Goal: Task Accomplishment & Management: Use online tool/utility

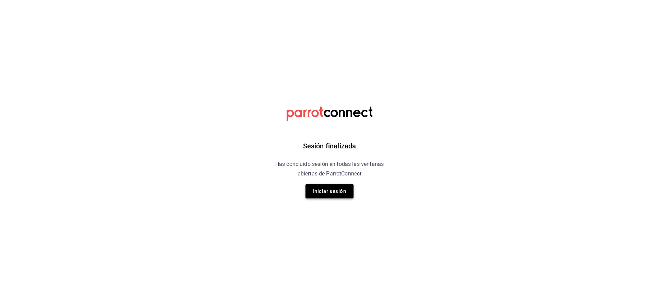
click at [332, 187] on button "Iniciar sesión" at bounding box center [329, 191] width 48 height 14
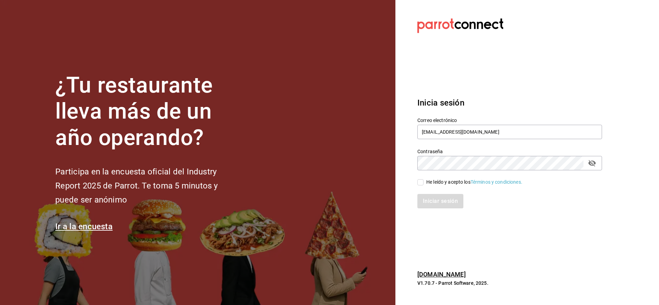
click at [421, 180] on input "He leído y acepto los Términos y condiciones." at bounding box center [420, 182] width 6 height 6
checkbox input "true"
click at [431, 206] on button "Iniciar sesión" at bounding box center [440, 201] width 47 height 14
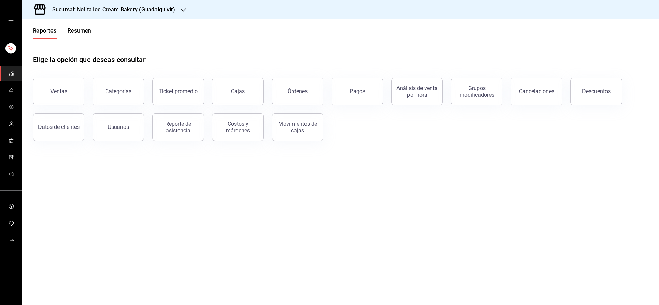
click at [79, 27] on button "Resumen" at bounding box center [80, 33] width 24 height 12
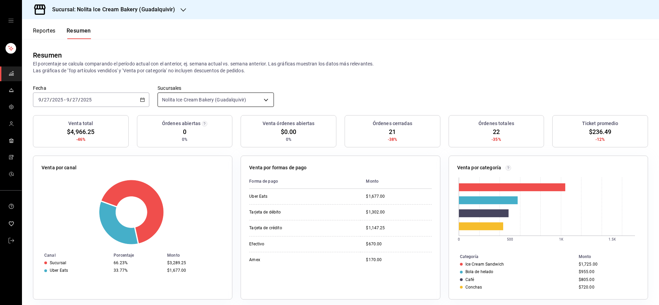
click at [169, 96] on body "Sucursal: Nolita Ice Cream Bakery (Guadalquivir) Reportes Resumen Resumen El po…" at bounding box center [329, 152] width 659 height 305
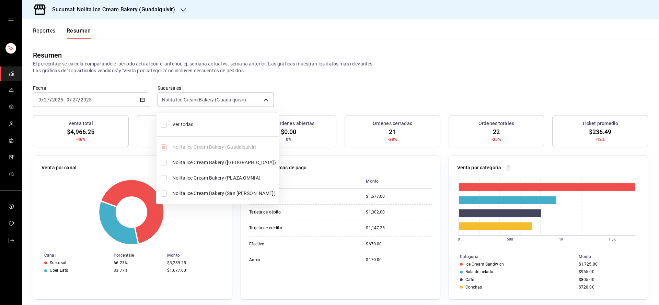
click at [45, 31] on div at bounding box center [329, 152] width 659 height 305
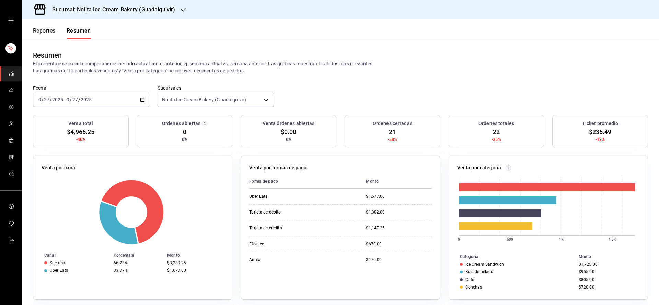
click at [45, 31] on button "Reportes" at bounding box center [44, 33] width 23 height 12
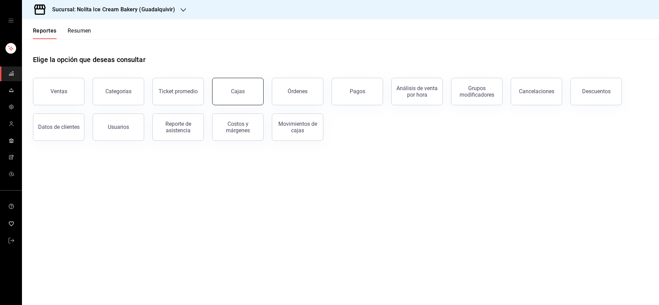
click at [239, 96] on link "Cajas" at bounding box center [237, 91] width 51 height 27
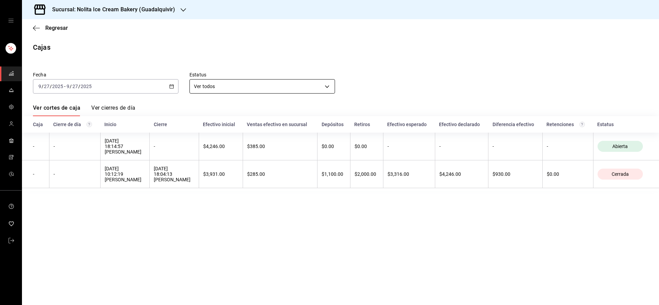
click at [242, 87] on body "Sucursal: Nolita Ice Cream Bakery (Guadalquivir) Regresar Cajas Fecha [DATE] [D…" at bounding box center [329, 152] width 659 height 305
click at [170, 83] on div at bounding box center [329, 152] width 659 height 305
click at [170, 83] on div "[DATE] [DATE] - [DATE] [DATE]" at bounding box center [105, 86] width 145 height 14
click at [67, 151] on span "Mes actual" at bounding box center [65, 153] width 53 height 7
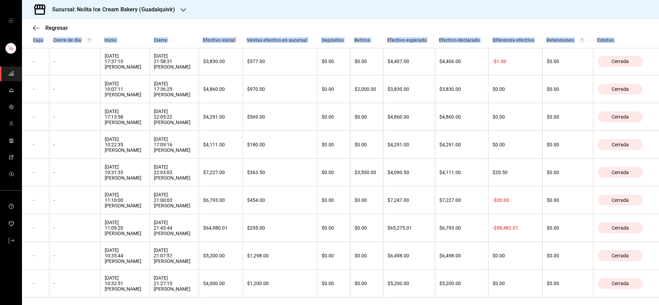
scroll to position [834, 0]
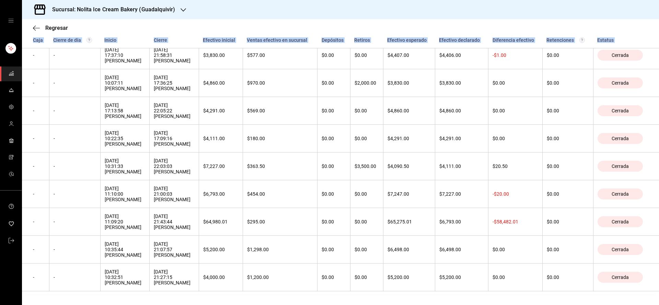
drag, startPoint x: 75, startPoint y: 141, endPoint x: 568, endPoint y: 307, distance: 519.4
click at [568, 305] on html "Sucursal: Nolita Ice Cream Bakery (Guadalquivir) Regresar Cajas Fecha [DATE] [D…" at bounding box center [329, 152] width 659 height 305
copy table "Caja Cierre de día Inicio Cierre Efectivo inicial Ventas efectivo en sucursal D…"
click at [162, 15] on div "Sucursal: Nolita Ice Cream Bakery (Guadalquivir)" at bounding box center [107, 9] width 161 height 19
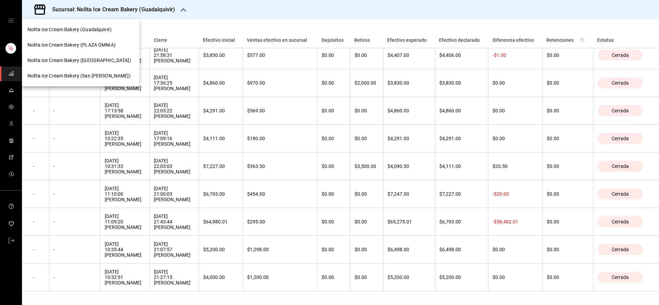
click at [116, 47] on span "Nolita Ice Cream Bakery (PLAZA OMNIA)" at bounding box center [71, 45] width 88 height 7
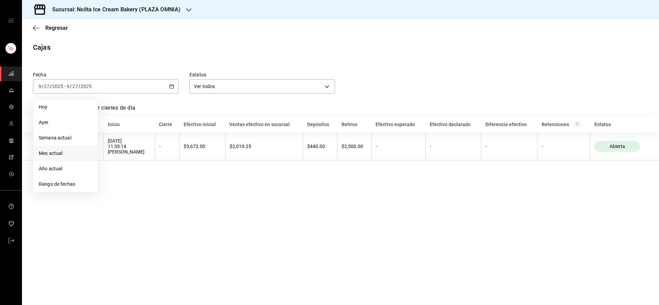
click at [53, 149] on li "Mes actual" at bounding box center [65, 153] width 64 height 15
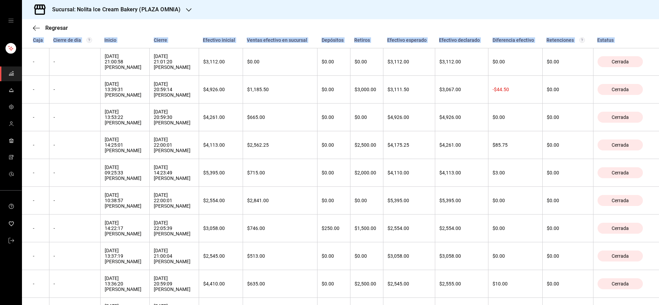
scroll to position [805, 0]
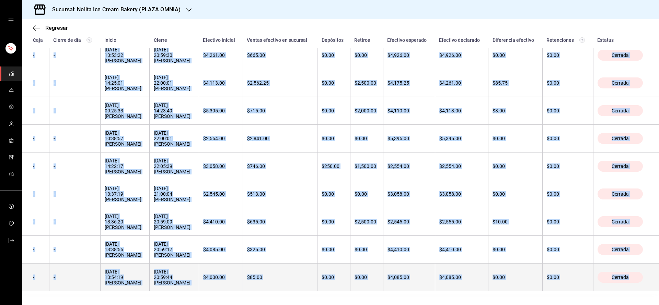
drag, startPoint x: 65, startPoint y: 135, endPoint x: 609, endPoint y: 284, distance: 563.6
copy tbody "46/14/8808 87:61:55 Lorem Ipsumdolo - $2,581.21 $9,079.03 $726.68 $6,776.36 - -…"
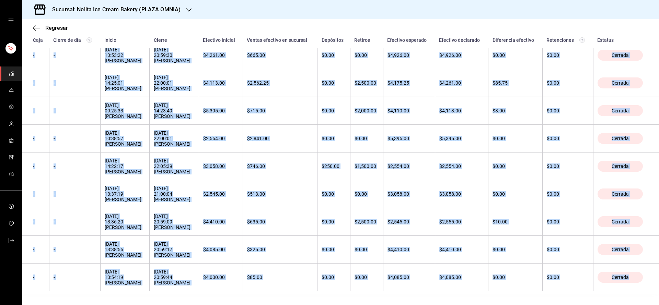
click at [180, 5] on div "Sucursal: Nolita Ice Cream Bakery (PLAZA OMNIA)" at bounding box center [110, 9] width 167 height 19
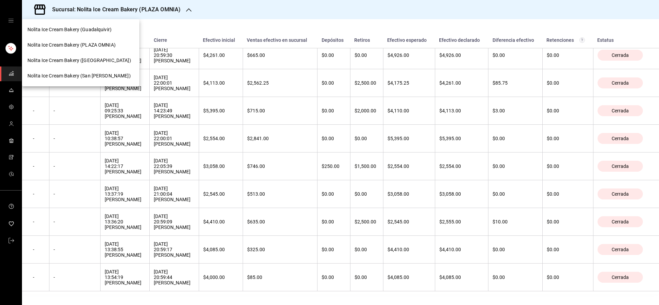
click at [112, 57] on span "Nolita Ice Cream Bakery ([GEOGRAPHIC_DATA])" at bounding box center [79, 60] width 104 height 7
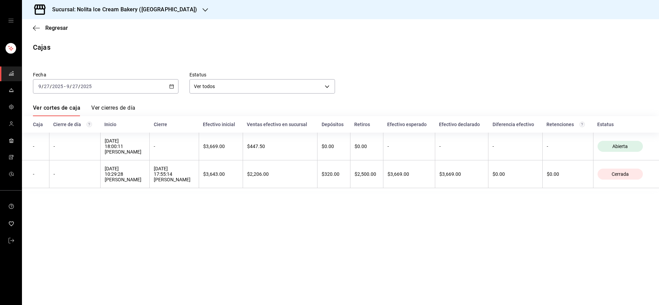
click at [173, 87] on icon "button" at bounding box center [171, 86] width 5 height 5
click at [55, 151] on span "Mes actual" at bounding box center [65, 153] width 53 height 7
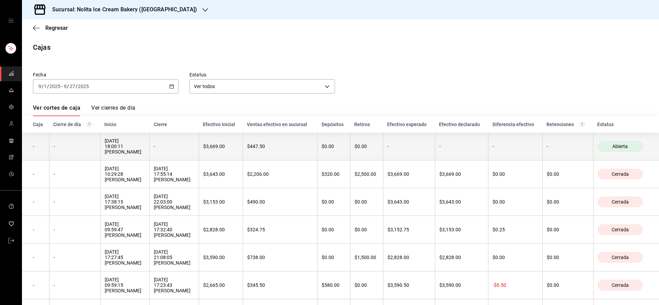
click at [50, 146] on th "-" at bounding box center [74, 147] width 51 height 28
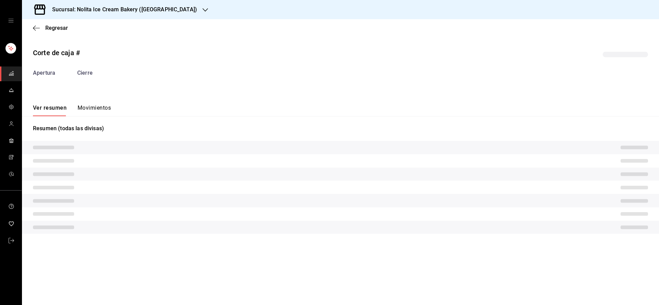
click at [50, 146] on span at bounding box center [53, 148] width 41 height 4
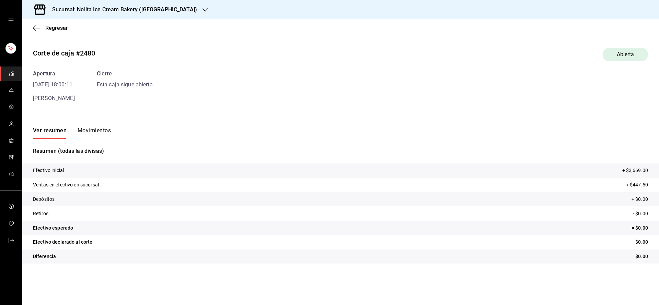
click at [33, 31] on div "Regresar" at bounding box center [340, 27] width 637 height 17
click at [34, 28] on icon "button" at bounding box center [36, 28] width 7 height 0
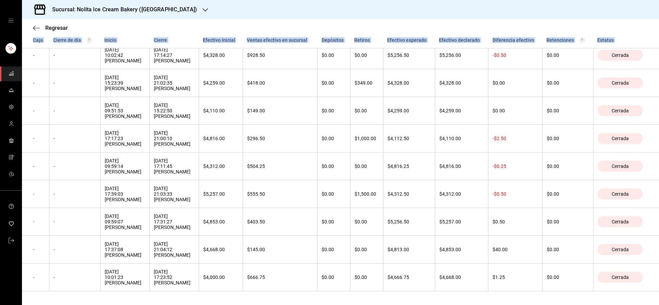
scroll to position [1410, 0]
drag, startPoint x: 121, startPoint y: 144, endPoint x: 620, endPoint y: 299, distance: 522.8
copy table "Caja Cierre de día Inicio Cierre Efectivo inicial Ventas efectivo en sucursal D…"
click at [185, 5] on div "Sucursal: Nolita Ice Cream Bakery ([GEOGRAPHIC_DATA])" at bounding box center [118, 9] width 183 height 19
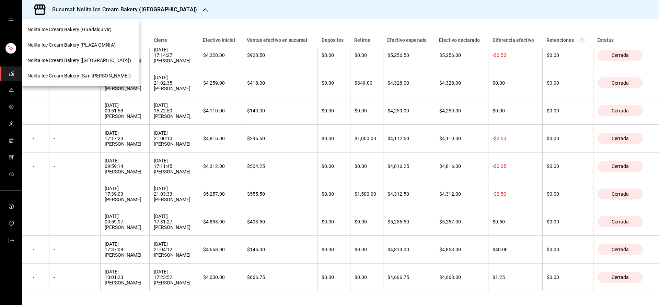
click at [100, 70] on div "Nolita Ice Cream Bakery (San [PERSON_NAME])" at bounding box center [80, 75] width 117 height 15
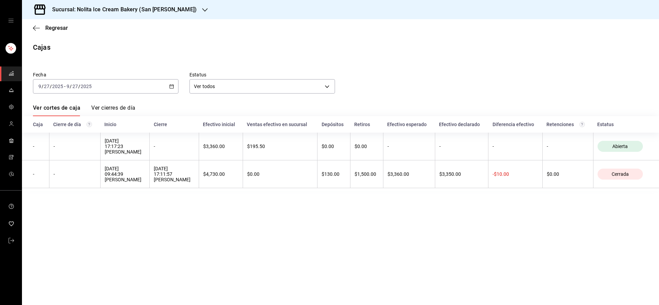
click at [149, 92] on div "[DATE] [DATE] - [DATE] [DATE]" at bounding box center [105, 86] width 145 height 14
click at [64, 146] on li "Mes actual" at bounding box center [65, 153] width 64 height 15
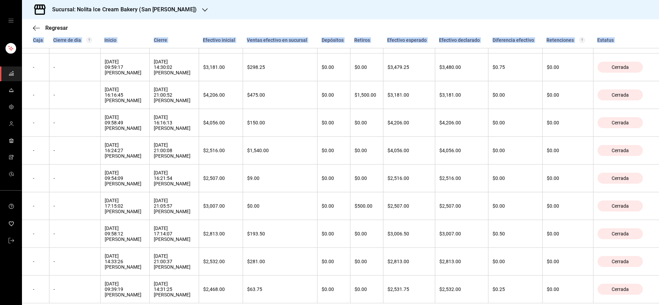
scroll to position [1208, 0]
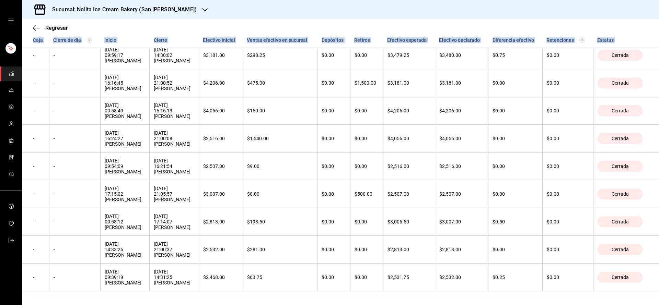
drag, startPoint x: 34, startPoint y: 143, endPoint x: 221, endPoint y: 292, distance: 239.1
copy table "Caja Cierre de día Inicio Cierre Efectivo inicial Ventas efectivo en sucursal D…"
